Goal: Task Accomplishment & Management: Use online tool/utility

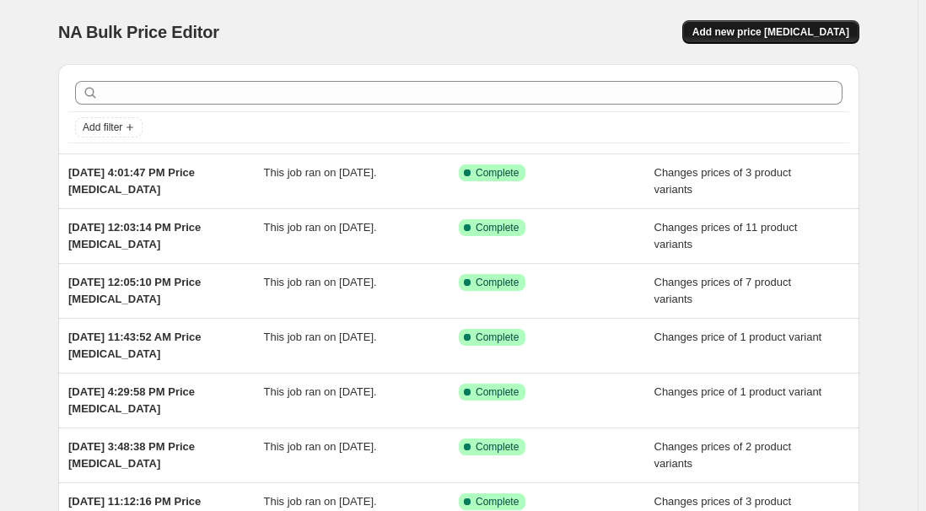
click at [803, 30] on span "Add new price [MEDICAL_DATA]" at bounding box center [771, 31] width 157 height 13
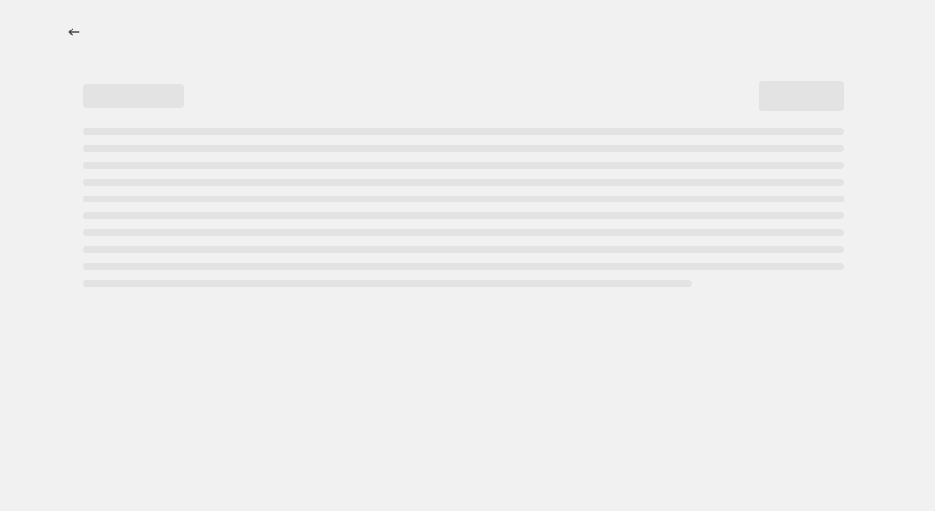
select select "percentage"
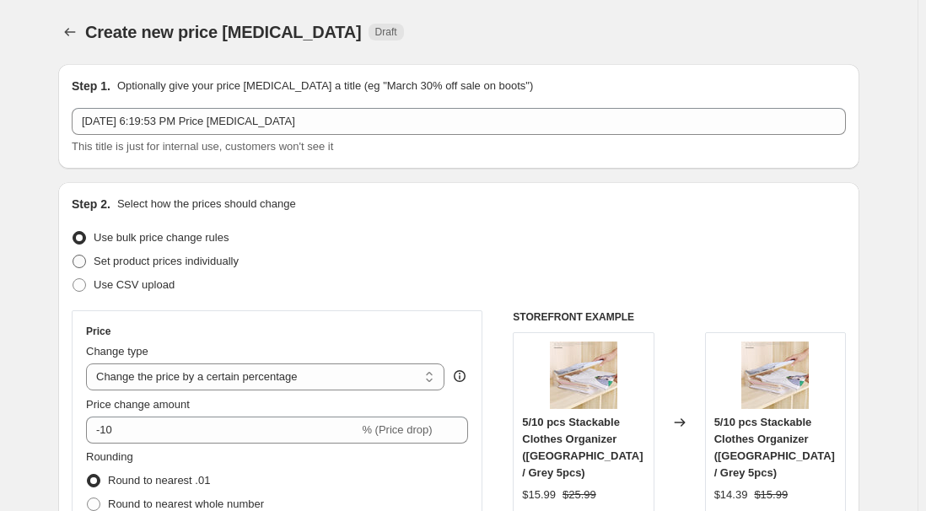
click at [145, 271] on label "Set product prices individually" at bounding box center [155, 262] width 167 height 24
click at [73, 256] on input "Set product prices individually" at bounding box center [73, 255] width 1 height 1
radio input "true"
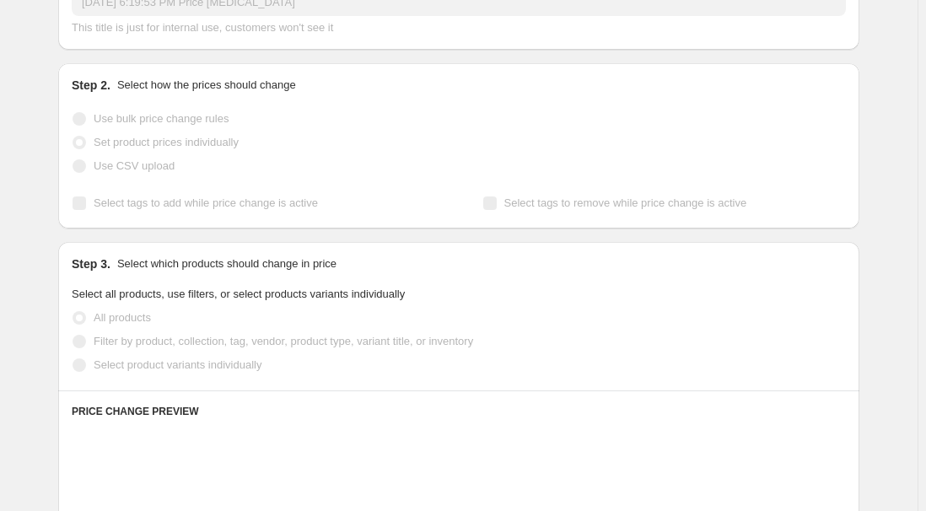
scroll to position [153, 0]
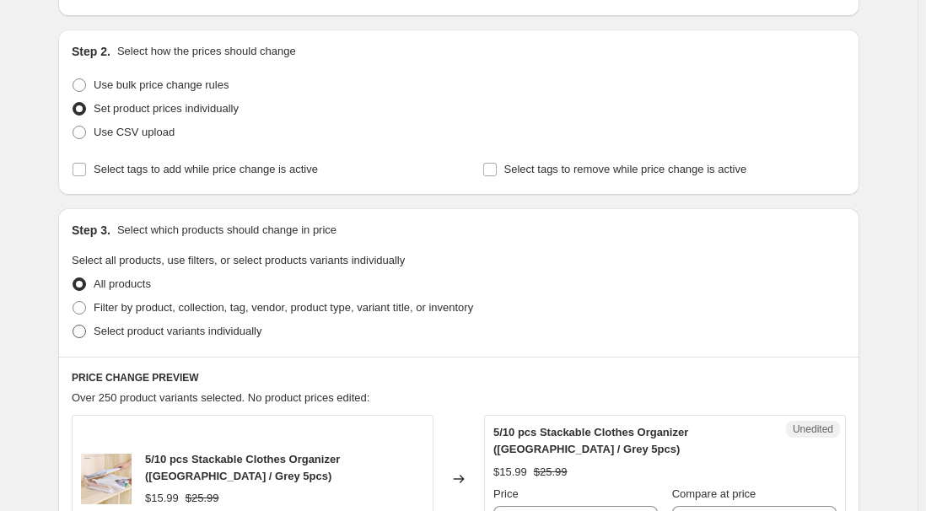
click at [156, 332] on span "Select product variants individually" at bounding box center [178, 331] width 168 height 13
click at [73, 326] on input "Select product variants individually" at bounding box center [73, 325] width 1 height 1
radio input "true"
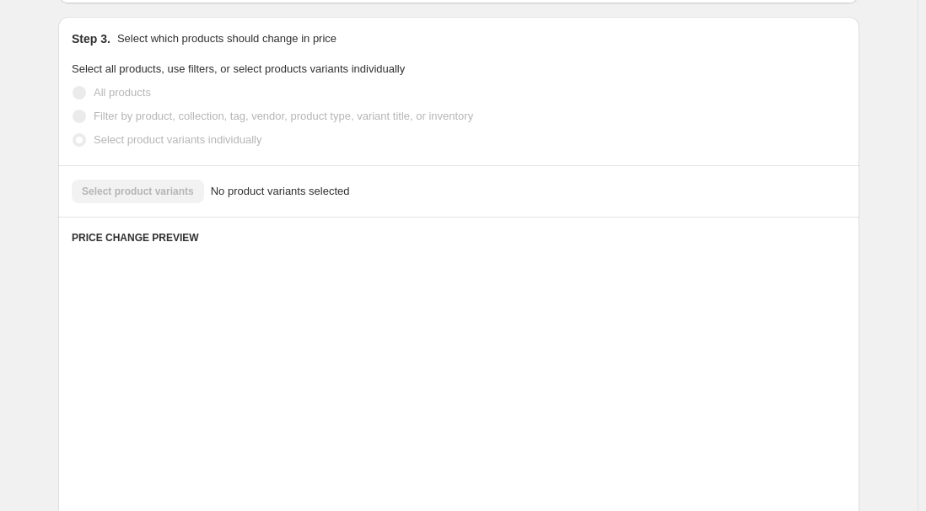
scroll to position [383, 0]
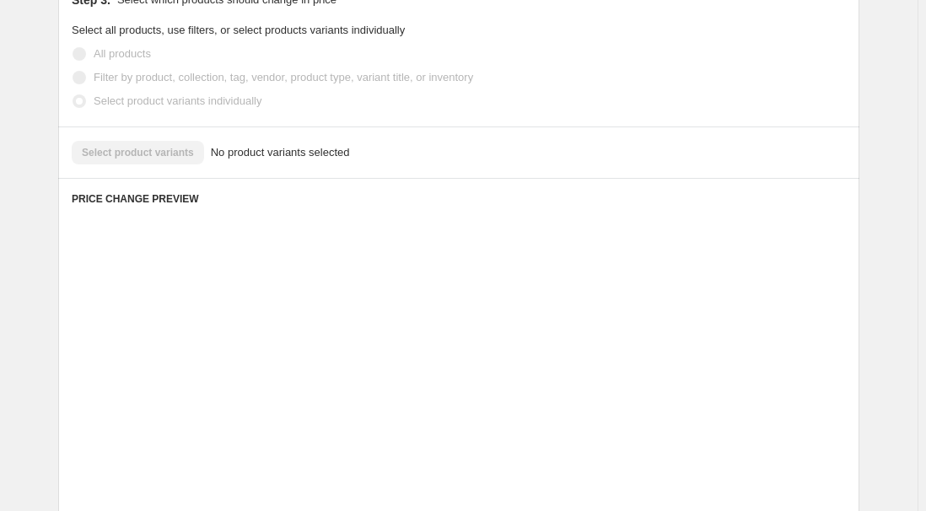
click at [150, 154] on div "Select product variants No product variants selected" at bounding box center [459, 153] width 774 height 24
click at [144, 159] on div "Select product variants No product variants selected" at bounding box center [459, 153] width 774 height 24
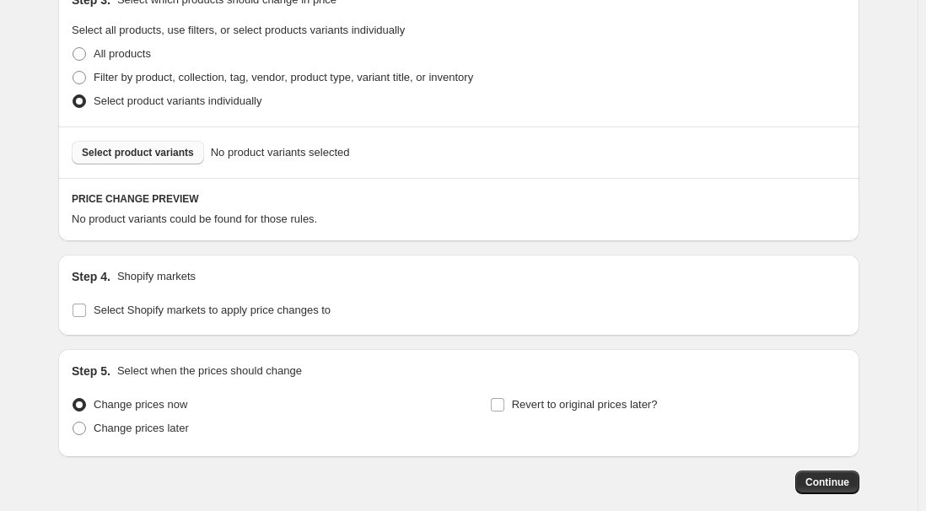
click at [148, 143] on button "Select product variants" at bounding box center [138, 153] width 132 height 24
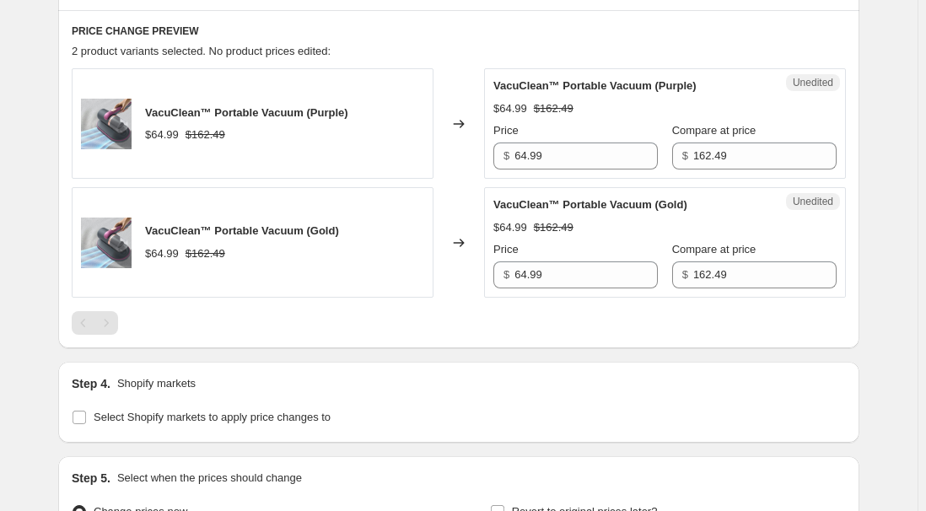
scroll to position [742, 0]
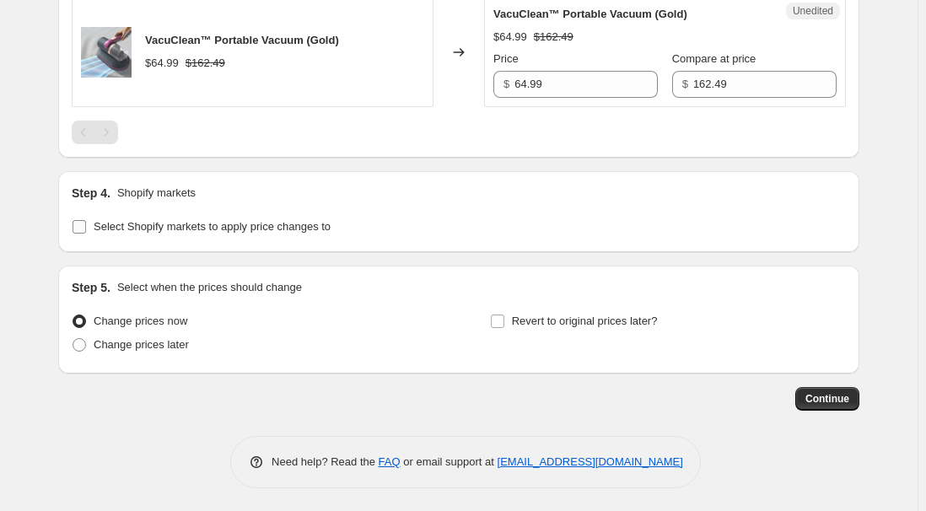
click at [230, 227] on span "Select Shopify markets to apply price changes to" at bounding box center [212, 226] width 237 height 13
click at [86, 227] on input "Select Shopify markets to apply price changes to" at bounding box center [79, 226] width 13 height 13
checkbox input "true"
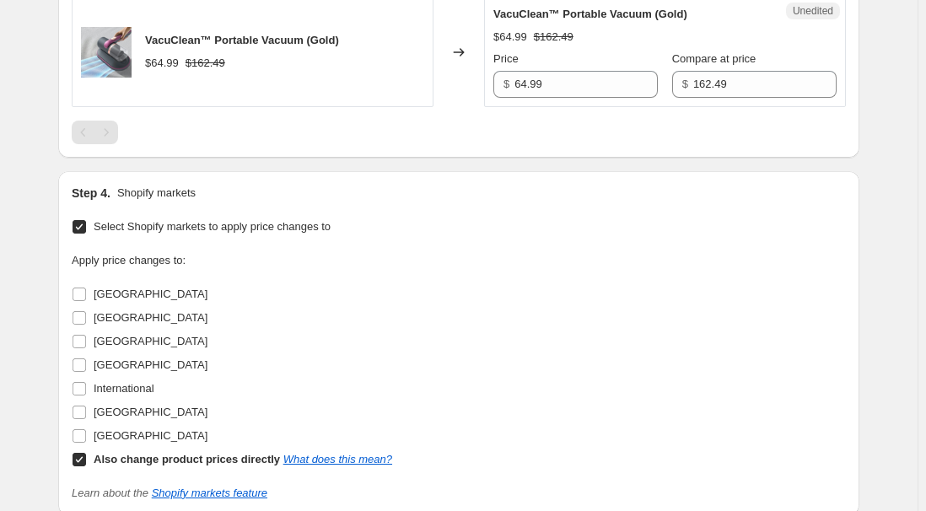
click at [125, 292] on span "[GEOGRAPHIC_DATA]" at bounding box center [151, 294] width 114 height 13
click at [86, 292] on input "[GEOGRAPHIC_DATA]" at bounding box center [79, 294] width 13 height 13
checkbox input "true"
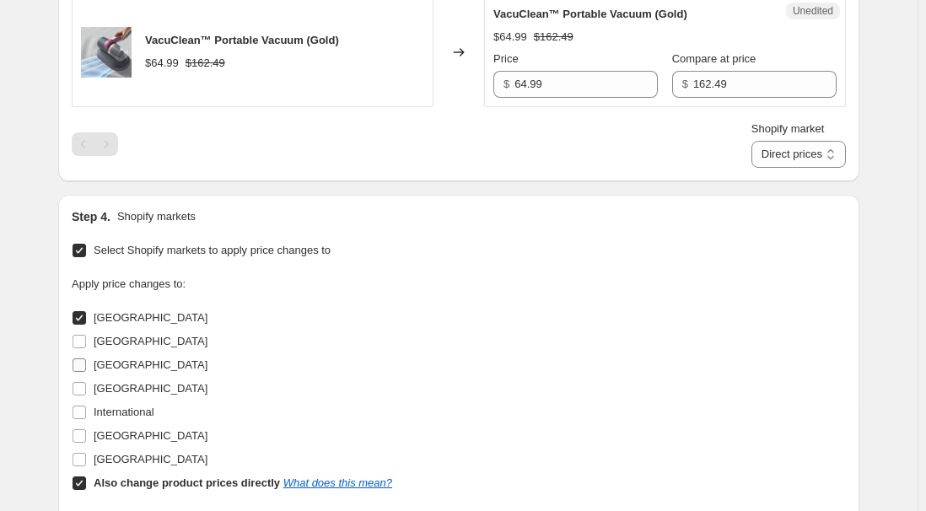
click at [115, 364] on span "[GEOGRAPHIC_DATA]" at bounding box center [151, 365] width 114 height 13
click at [86, 364] on input "[GEOGRAPHIC_DATA]" at bounding box center [79, 365] width 13 height 13
checkbox input "true"
click at [119, 386] on span "[GEOGRAPHIC_DATA]" at bounding box center [151, 388] width 114 height 13
click at [86, 386] on input "[GEOGRAPHIC_DATA]" at bounding box center [79, 388] width 13 height 13
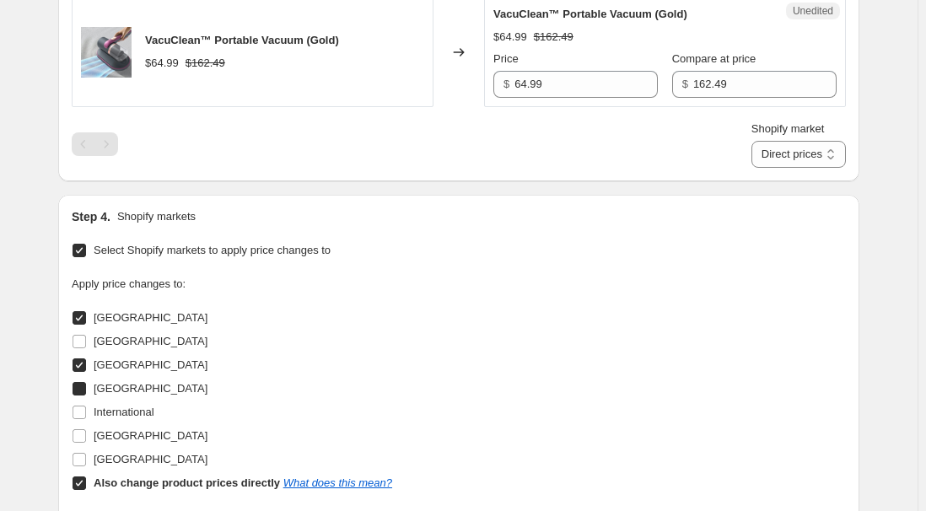
checkbox input "true"
click at [128, 429] on span "[GEOGRAPHIC_DATA]" at bounding box center [151, 435] width 114 height 13
click at [86, 429] on input "[GEOGRAPHIC_DATA]" at bounding box center [79, 435] width 13 height 13
checkbox input "true"
click at [132, 485] on b "Also change product prices directly" at bounding box center [187, 483] width 186 height 13
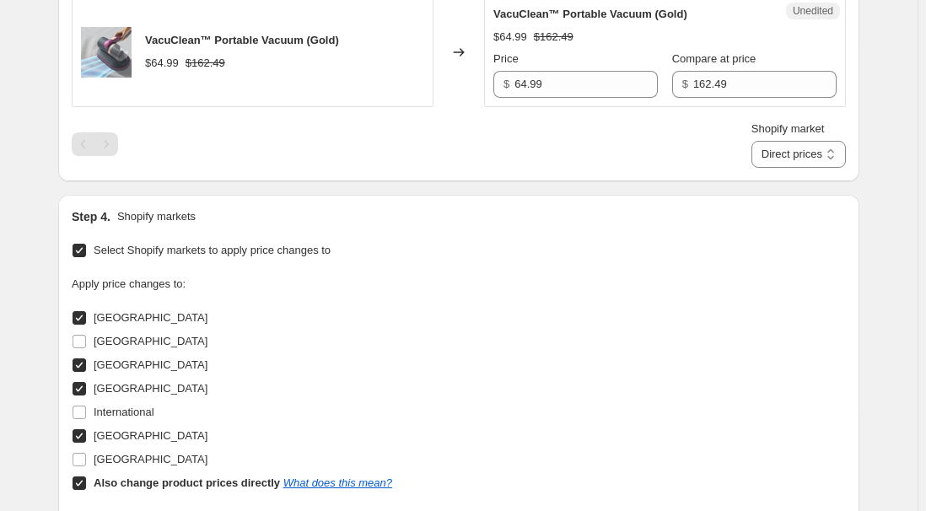
click at [86, 485] on input "Also change product prices directly What does this mean?" at bounding box center [79, 483] width 13 height 13
checkbox input "false"
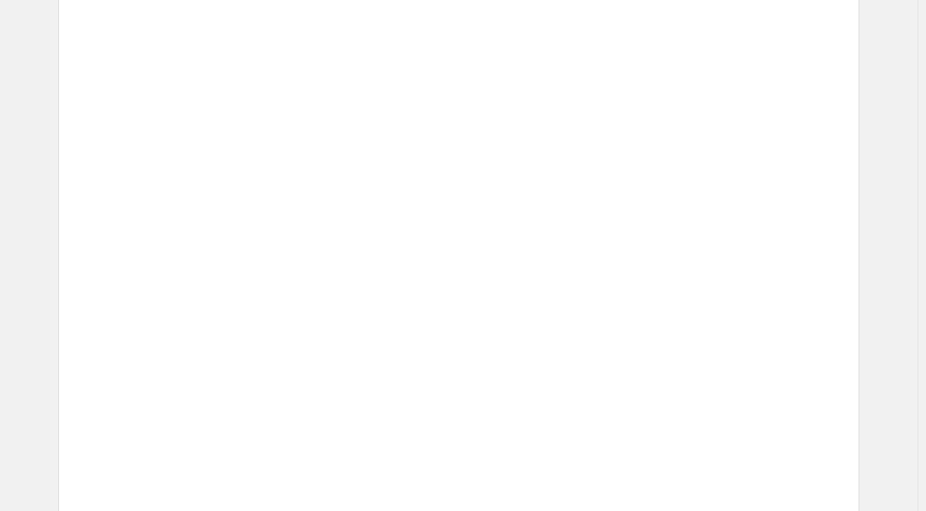
click at [464, 386] on div "Changed to" at bounding box center [459, 408] width 51 height 111
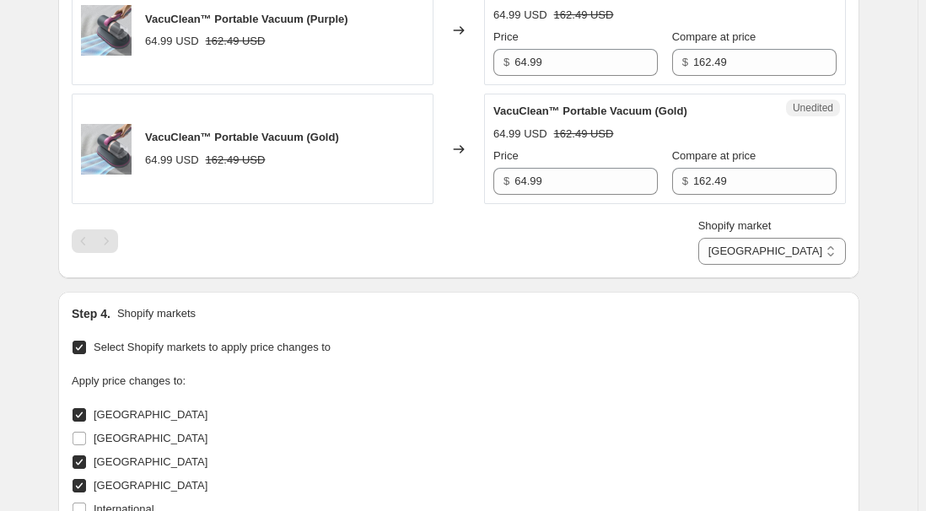
scroll to position [511, 0]
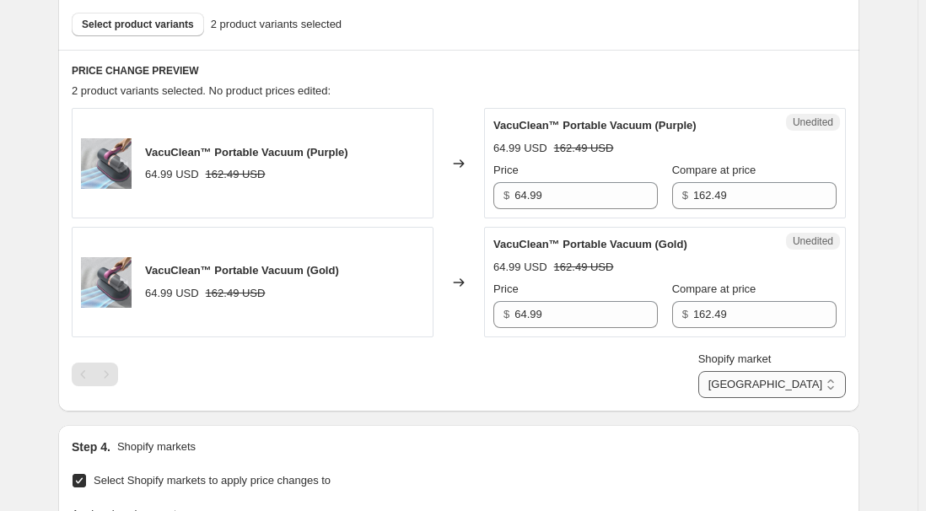
click at [816, 388] on select "[GEOGRAPHIC_DATA] [GEOGRAPHIC_DATA] [GEOGRAPHIC_DATA] [GEOGRAPHIC_DATA]" at bounding box center [773, 384] width 148 height 27
click at [777, 398] on select "[GEOGRAPHIC_DATA] [GEOGRAPHIC_DATA] [GEOGRAPHIC_DATA] [GEOGRAPHIC_DATA]" at bounding box center [773, 384] width 148 height 27
drag, startPoint x: 801, startPoint y: 380, endPoint x: 806, endPoint y: 393, distance: 14.4
click at [801, 380] on select "[GEOGRAPHIC_DATA] [GEOGRAPHIC_DATA] [GEOGRAPHIC_DATA] [GEOGRAPHIC_DATA]" at bounding box center [773, 384] width 148 height 27
click at [773, 398] on select "[GEOGRAPHIC_DATA] [GEOGRAPHIC_DATA] [GEOGRAPHIC_DATA] [GEOGRAPHIC_DATA]" at bounding box center [773, 384] width 148 height 27
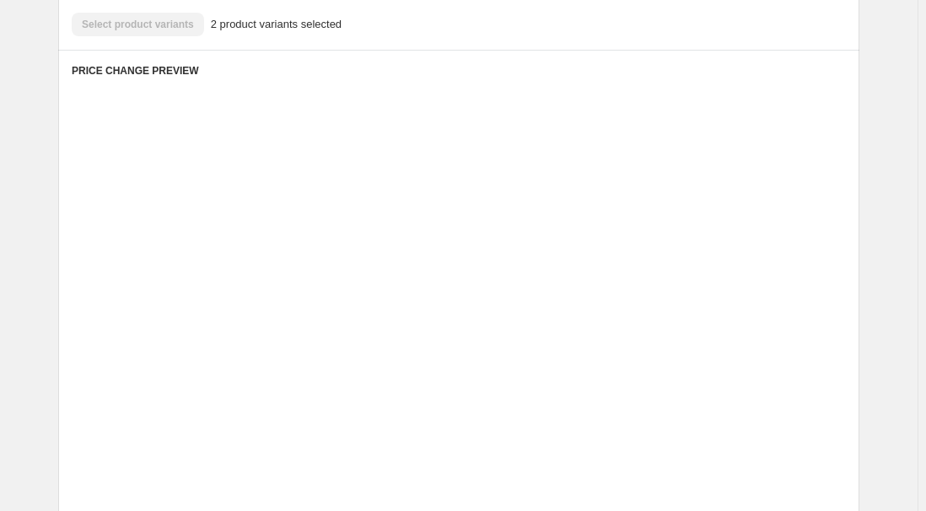
click at [704, 435] on div "€ 59.05" at bounding box center [768, 433] width 138 height 27
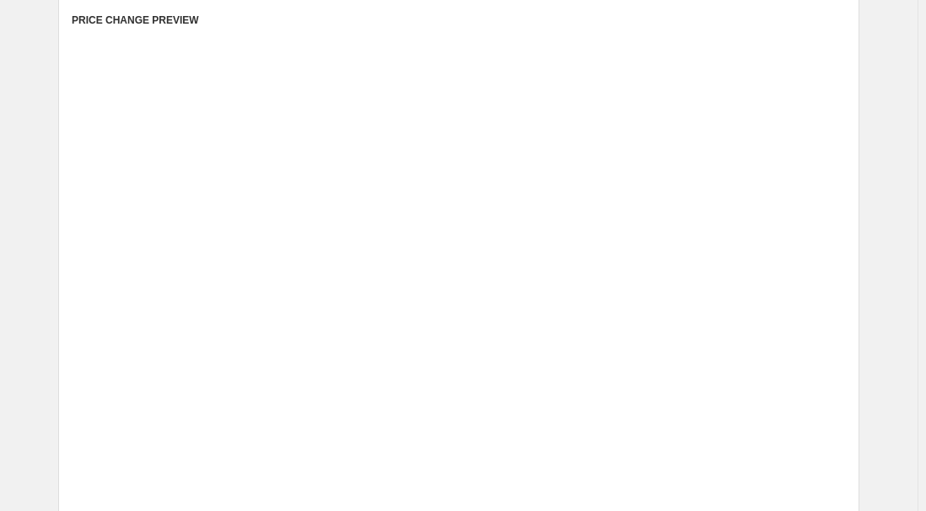
scroll to position [588, 0]
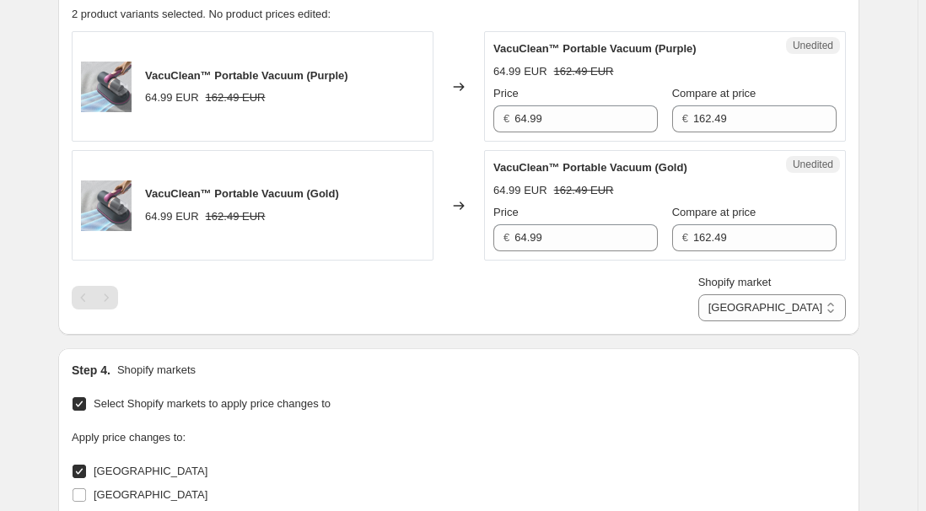
click at [585, 100] on div "Price" at bounding box center [576, 93] width 165 height 17
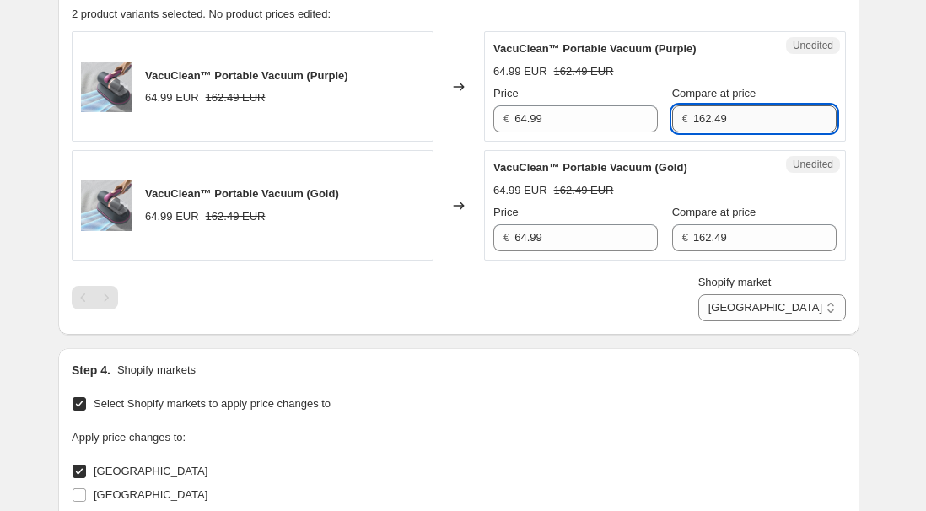
click at [747, 116] on input "162.49" at bounding box center [764, 118] width 143 height 27
drag, startPoint x: 829, startPoint y: 307, endPoint x: 829, endPoint y: 318, distance: 11.0
click at [829, 307] on select "[GEOGRAPHIC_DATA] [GEOGRAPHIC_DATA] [GEOGRAPHIC_DATA] [GEOGRAPHIC_DATA]" at bounding box center [773, 307] width 148 height 27
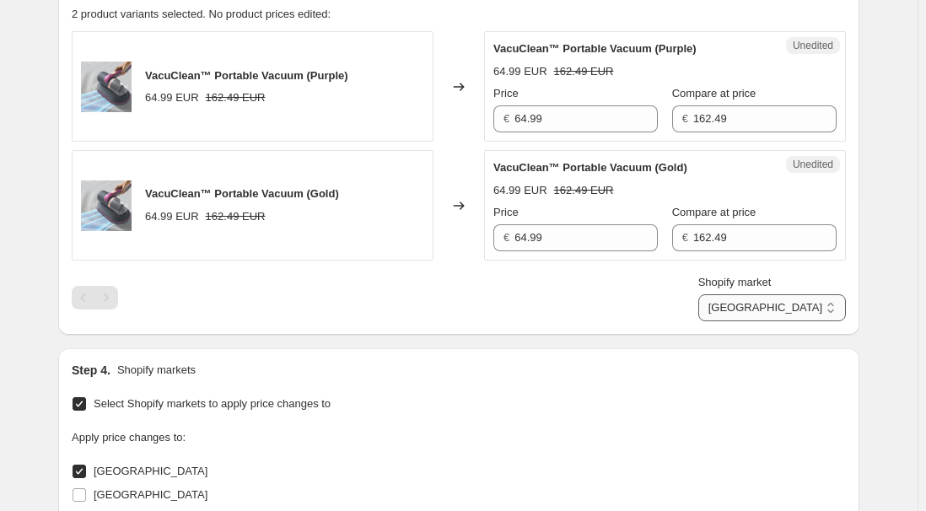
select select "7501644017"
click at [736, 321] on select "[GEOGRAPHIC_DATA] [GEOGRAPHIC_DATA] [GEOGRAPHIC_DATA] [GEOGRAPHIC_DATA]" at bounding box center [773, 307] width 148 height 27
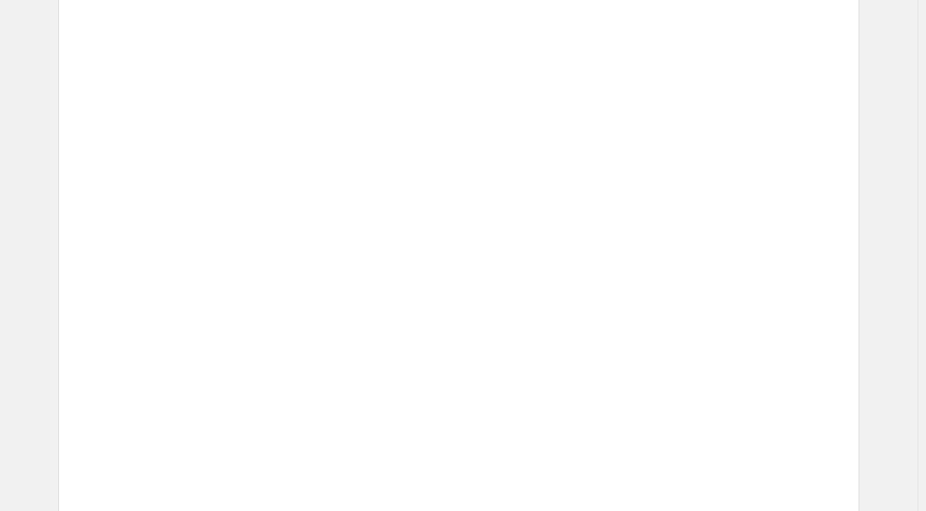
click at [610, 424] on div "53.15 EUR 59.05 EUR" at bounding box center [693, 427] width 288 height 17
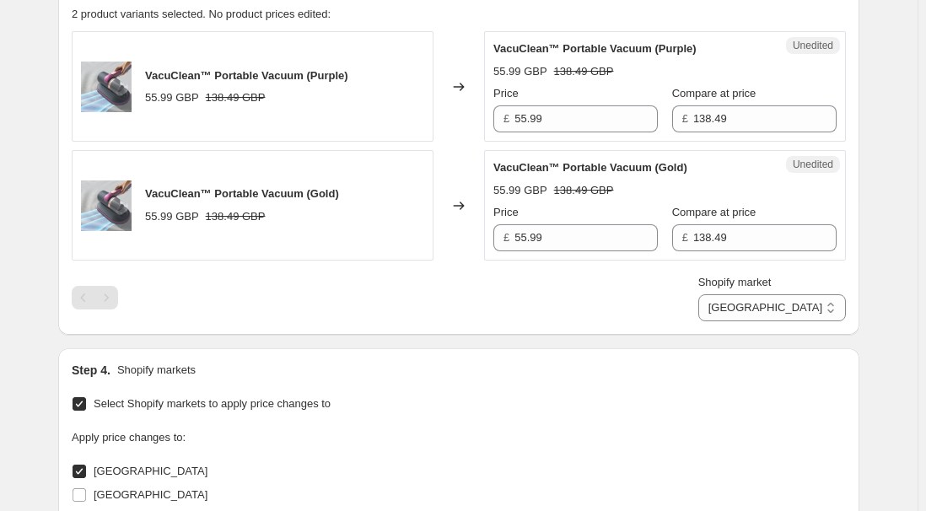
click at [539, 326] on div "PRICE CHANGE PREVIEW 2 product variants selected. No product prices edited: Vac…" at bounding box center [458, 154] width 801 height 362
